Goal: Use online tool/utility: Utilize a website feature to perform a specific function

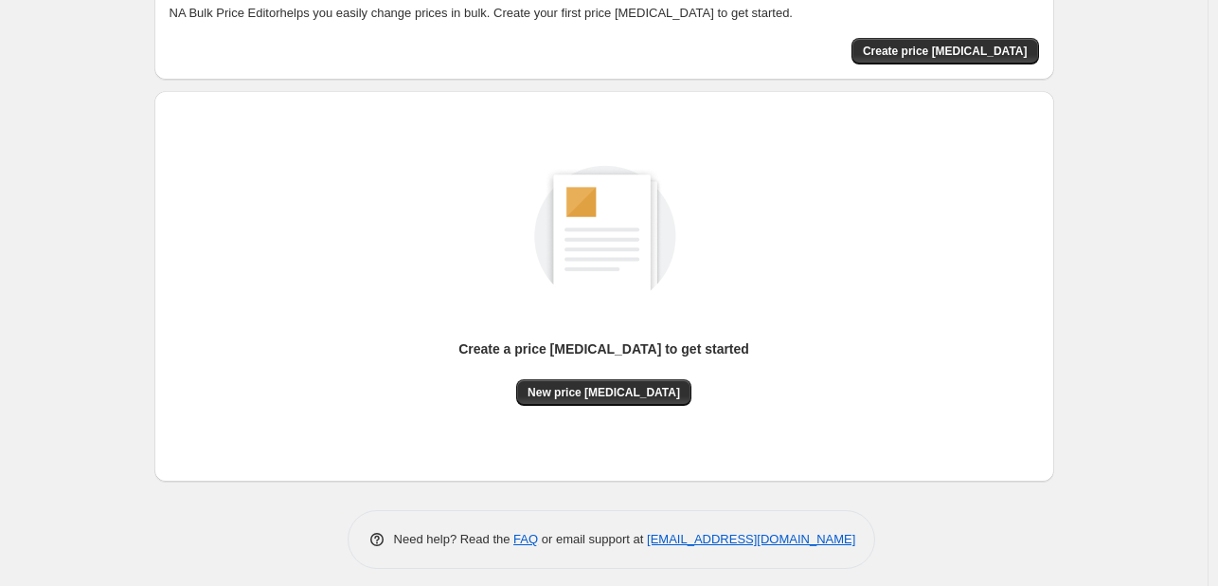
scroll to position [124, 0]
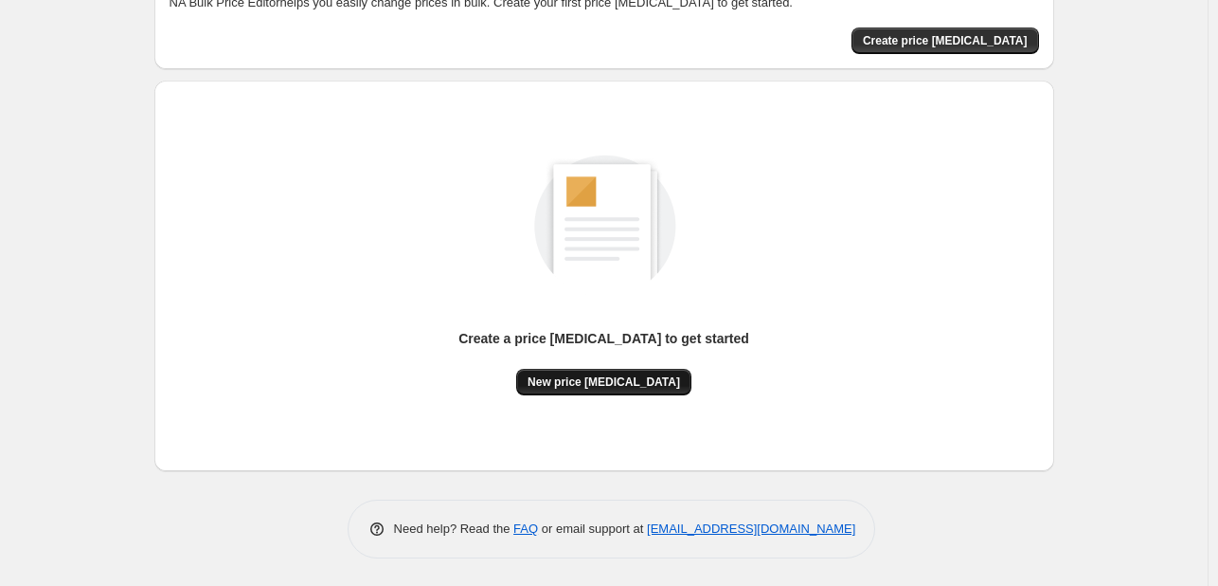
click at [633, 380] on span "New price [MEDICAL_DATA]" at bounding box center [604, 381] width 153 height 15
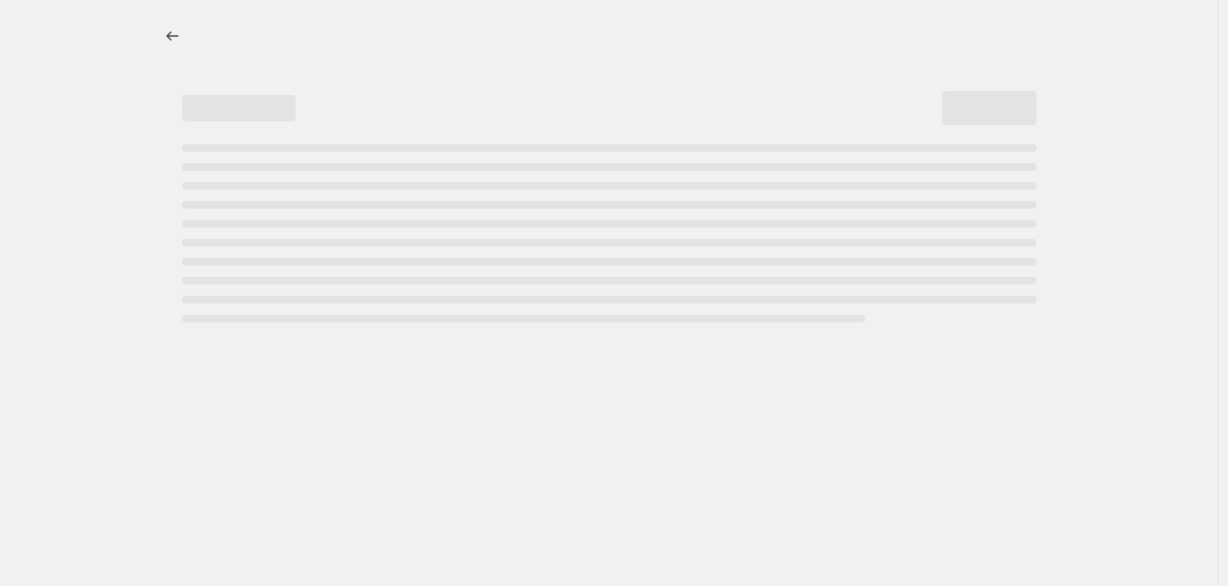
select select "percentage"
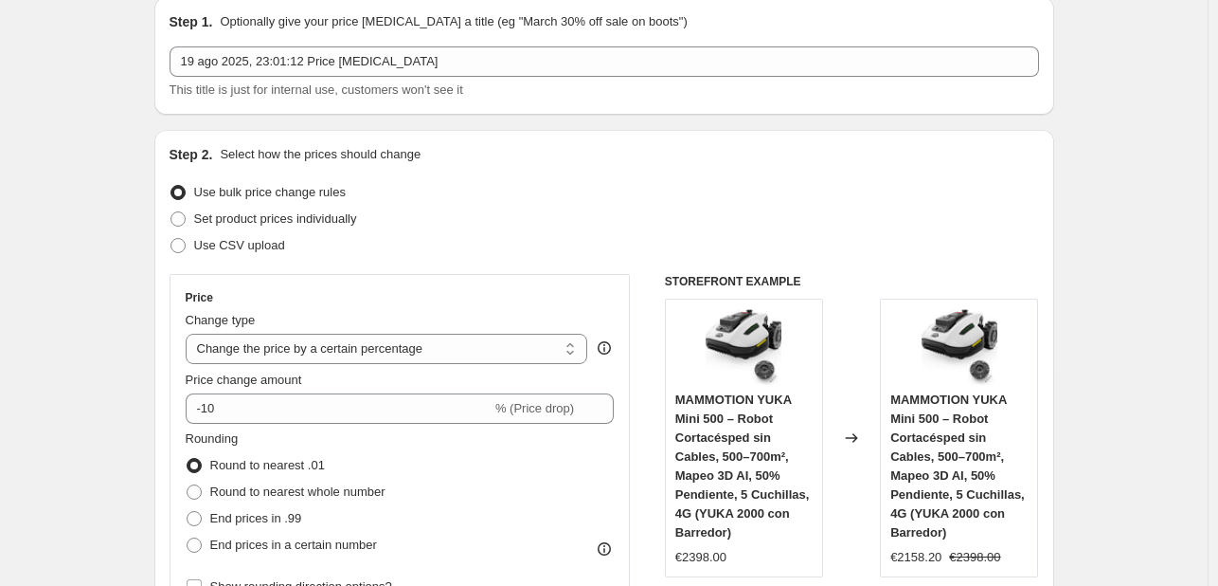
scroll to position [95, 0]
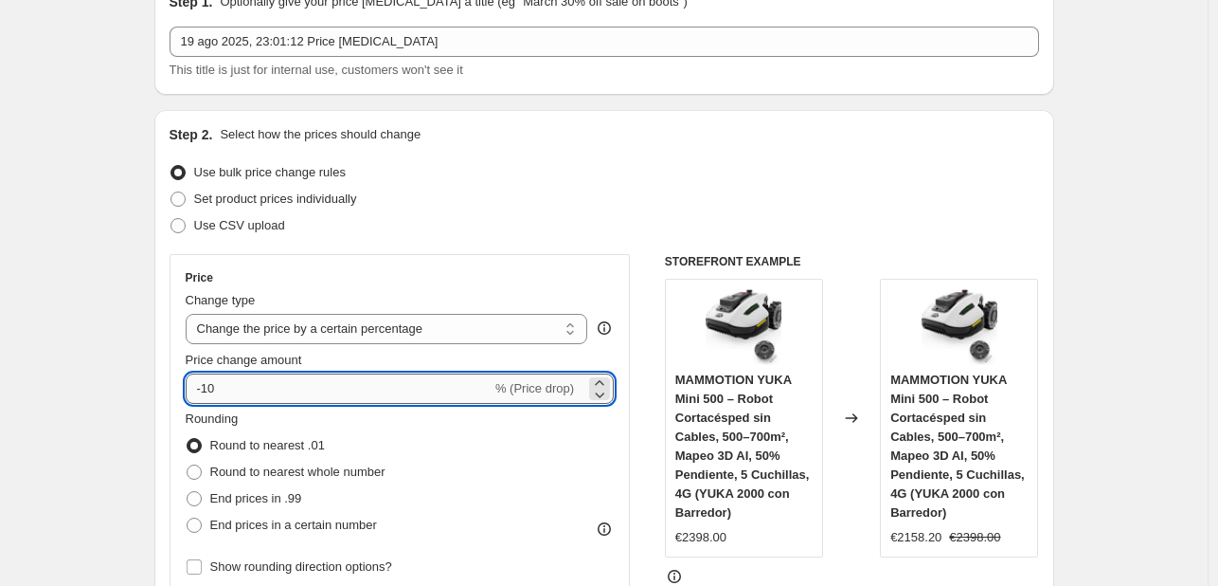
click at [429, 388] on input "-10" at bounding box center [339, 388] width 306 height 30
type input "-1"
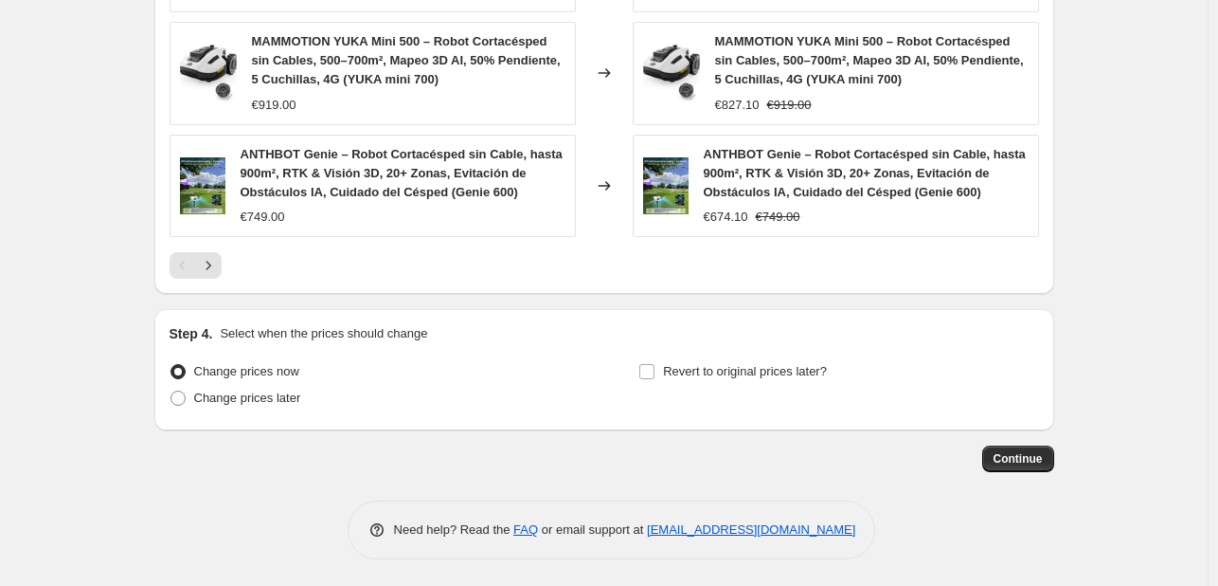
scroll to position [1433, 0]
type input "-40"
click at [995, 455] on button "Continue" at bounding box center [1019, 457] width 72 height 27
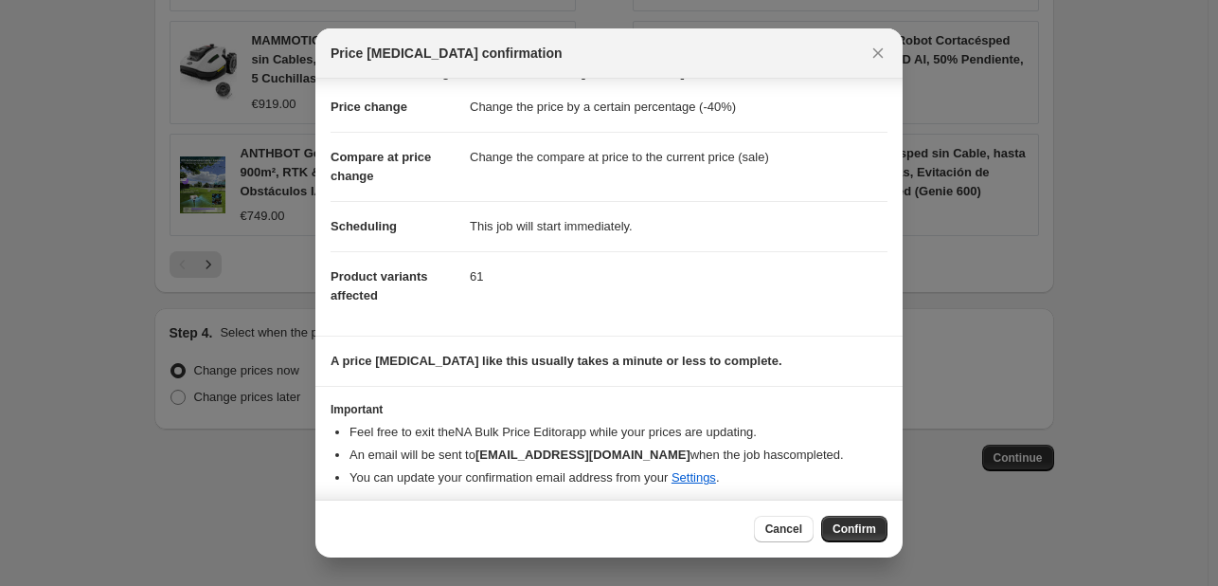
scroll to position [36, 0]
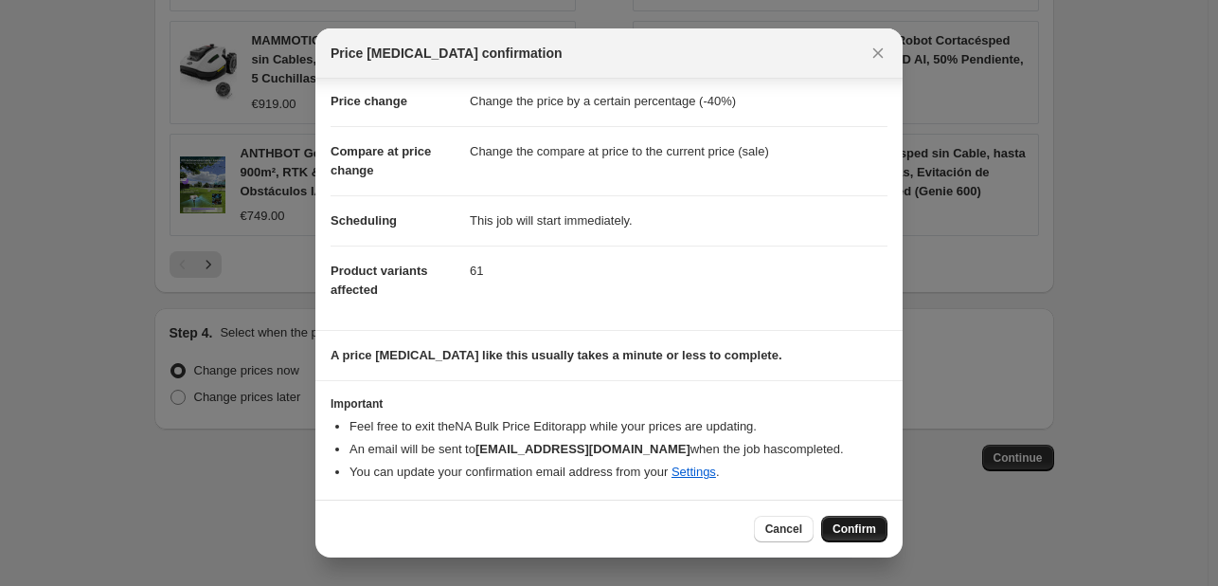
click at [864, 528] on span "Confirm" at bounding box center [855, 528] width 44 height 15
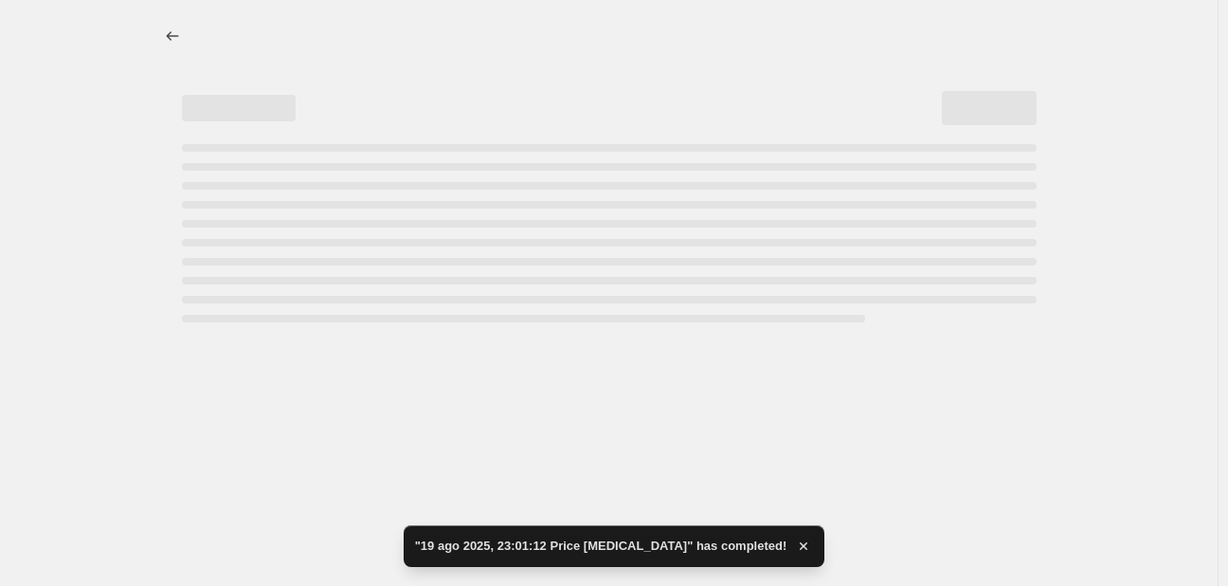
select select "percentage"
